Goal: Task Accomplishment & Management: Manage account settings

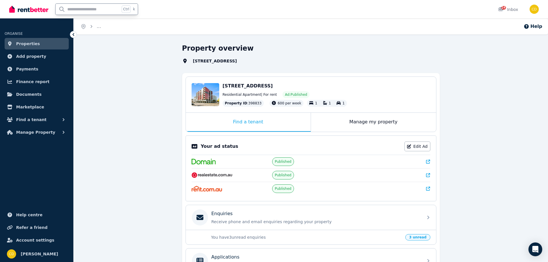
click at [85, 6] on input "text" at bounding box center [88, 9] width 64 height 11
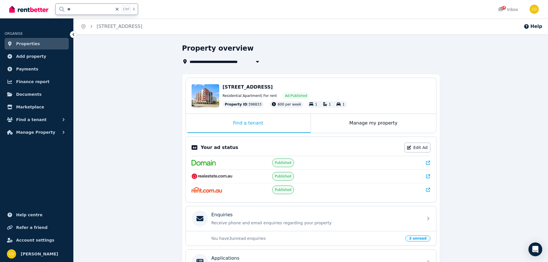
type input "***"
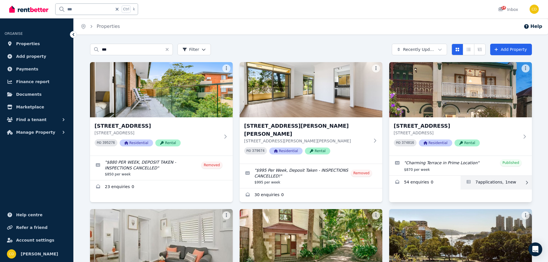
click at [516, 183] on link "Applications for 83 Bay St, Rockdale" at bounding box center [495, 183] width 71 height 14
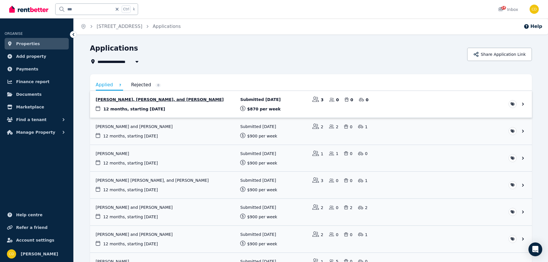
click at [178, 107] on link "View application: Lucy Husband, Carmelo Costa, and Anna Husband" at bounding box center [311, 104] width 442 height 27
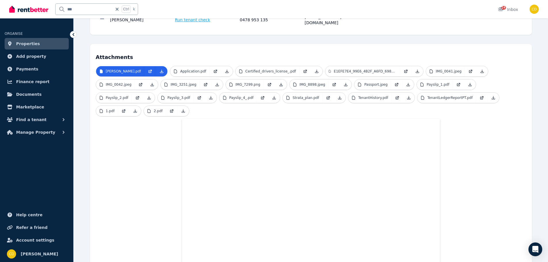
scroll to position [105, 0]
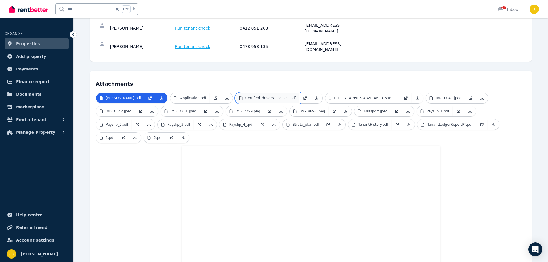
click at [288, 96] on p "Certified_drivers_license_.pdf" at bounding box center [270, 98] width 51 height 5
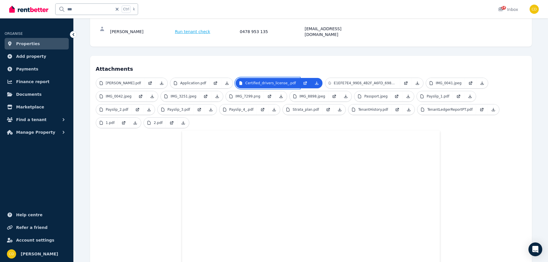
scroll to position [66, 0]
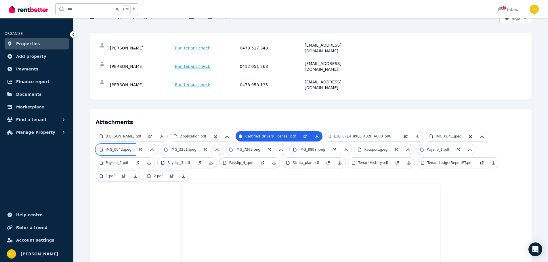
click at [123, 144] on link "IMG_0042.jpeg" at bounding box center [115, 149] width 39 height 10
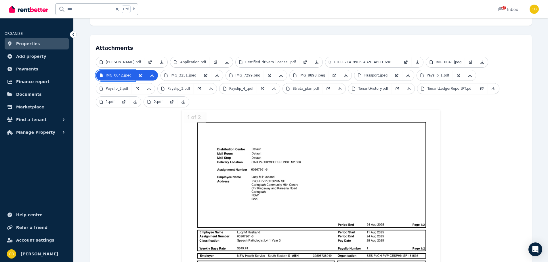
scroll to position [173, 0]
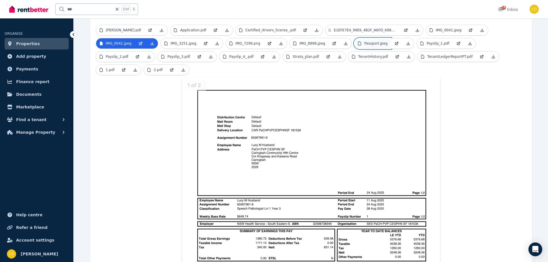
click at [366, 38] on link "Passport.jpeg" at bounding box center [372, 43] width 37 height 10
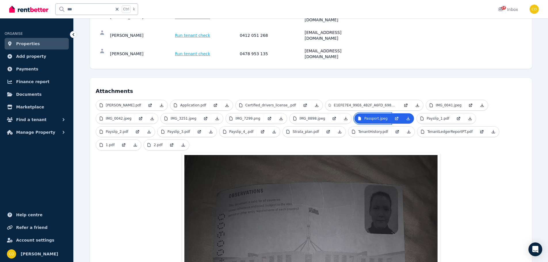
scroll to position [96, 0]
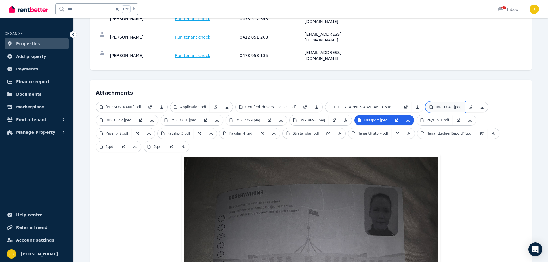
click at [454, 105] on p "IMG_0041.jpeg" at bounding box center [449, 107] width 26 height 5
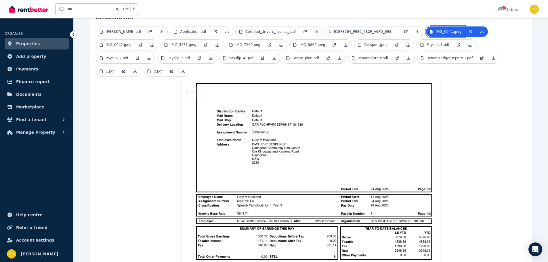
scroll to position [173, 0]
